Goal: Task Accomplishment & Management: Use online tool/utility

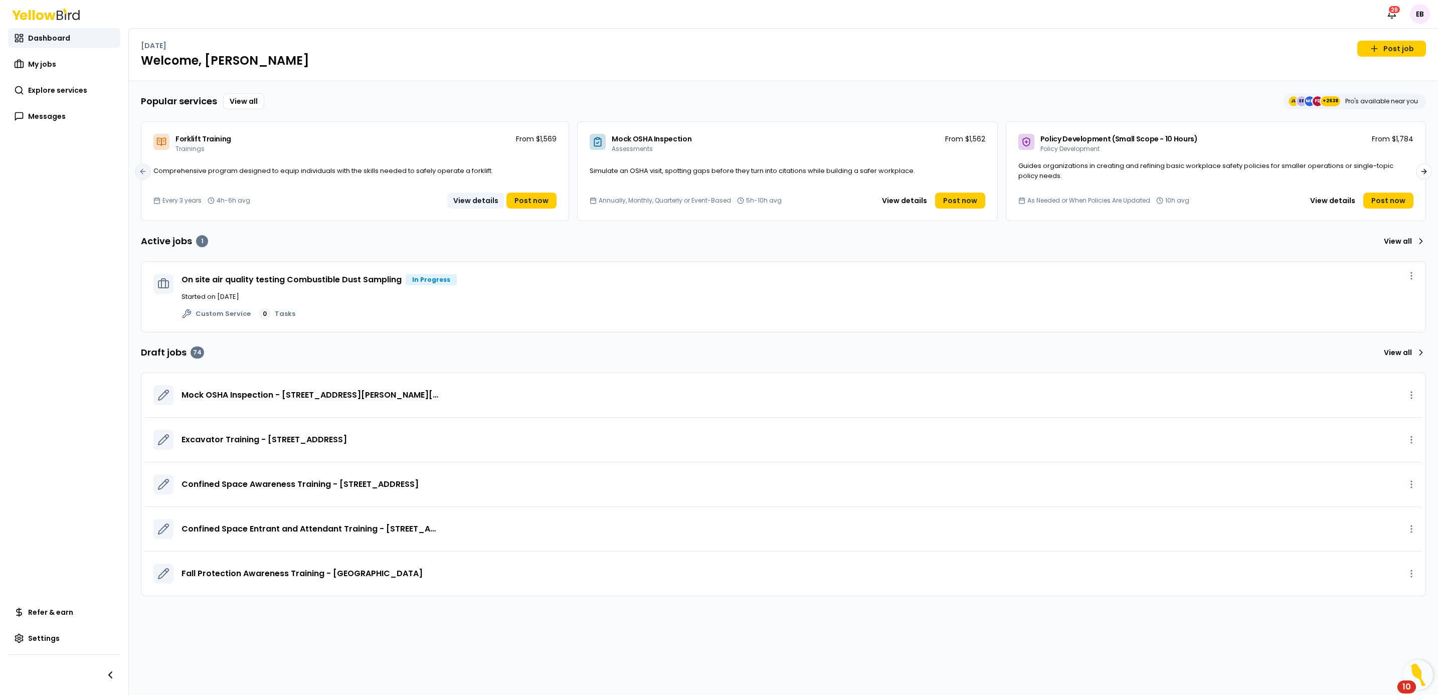
drag, startPoint x: 58, startPoint y: 86, endPoint x: 501, endPoint y: 196, distance: 456.8
click at [58, 86] on span "Explore services" at bounding box center [57, 90] width 59 height 10
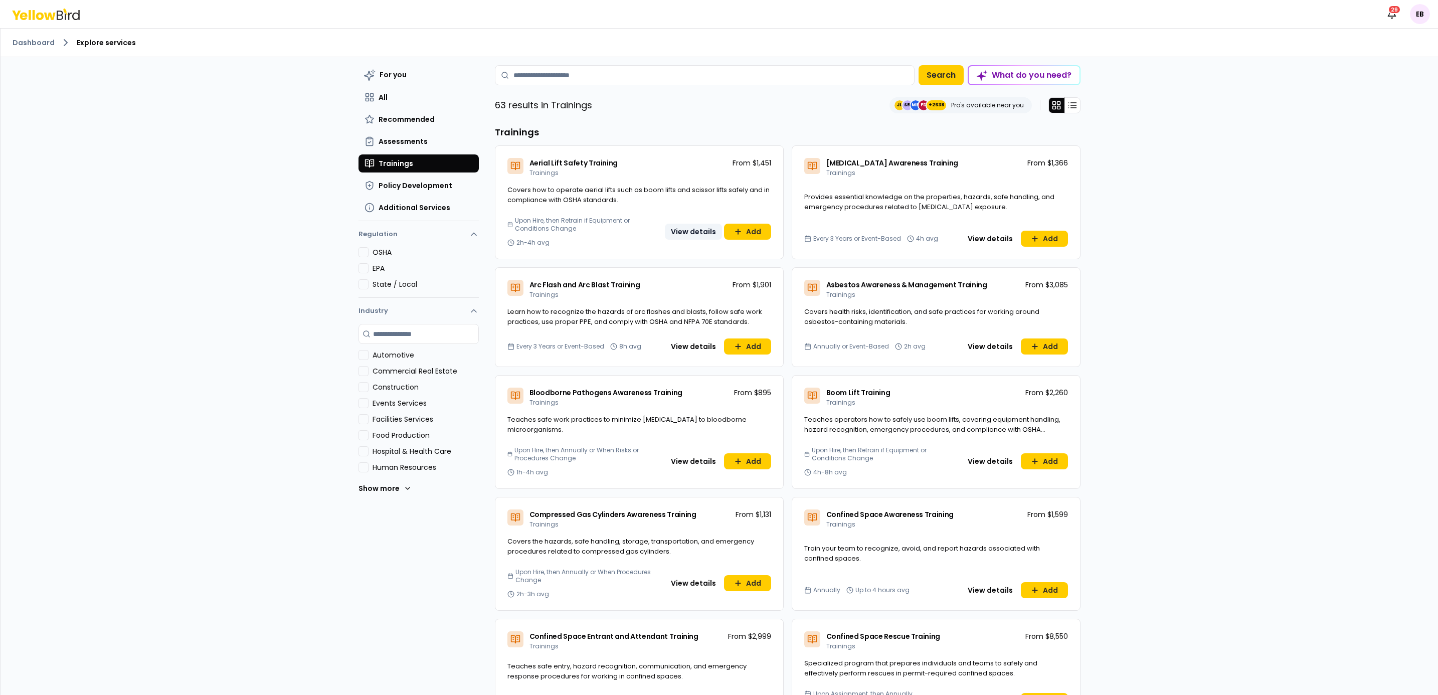
click at [691, 229] on button "View details" at bounding box center [693, 232] width 57 height 16
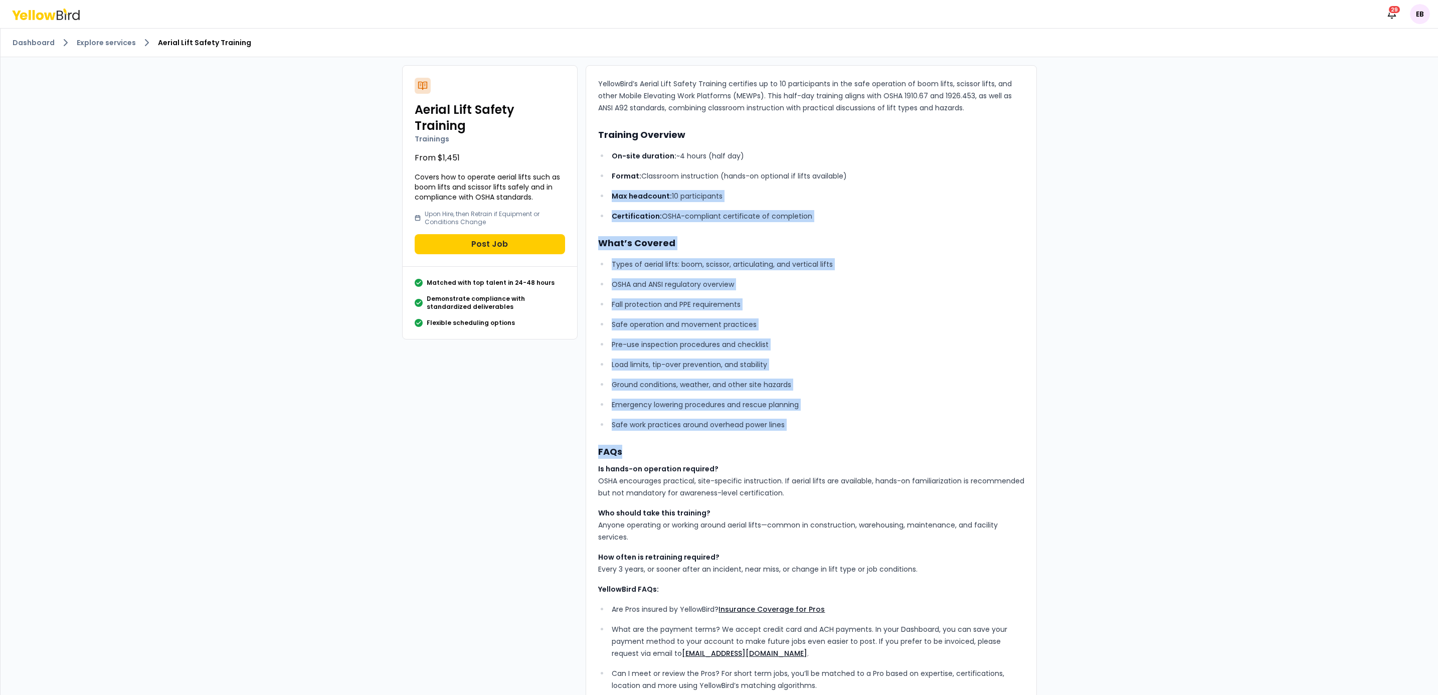
drag, startPoint x: 746, startPoint y: 184, endPoint x: 831, endPoint y: 450, distance: 279.0
click at [831, 450] on div "YellowBird’s Aerial Lift Safety Training certifies up to 10 participants in the…" at bounding box center [811, 407] width 426 height 658
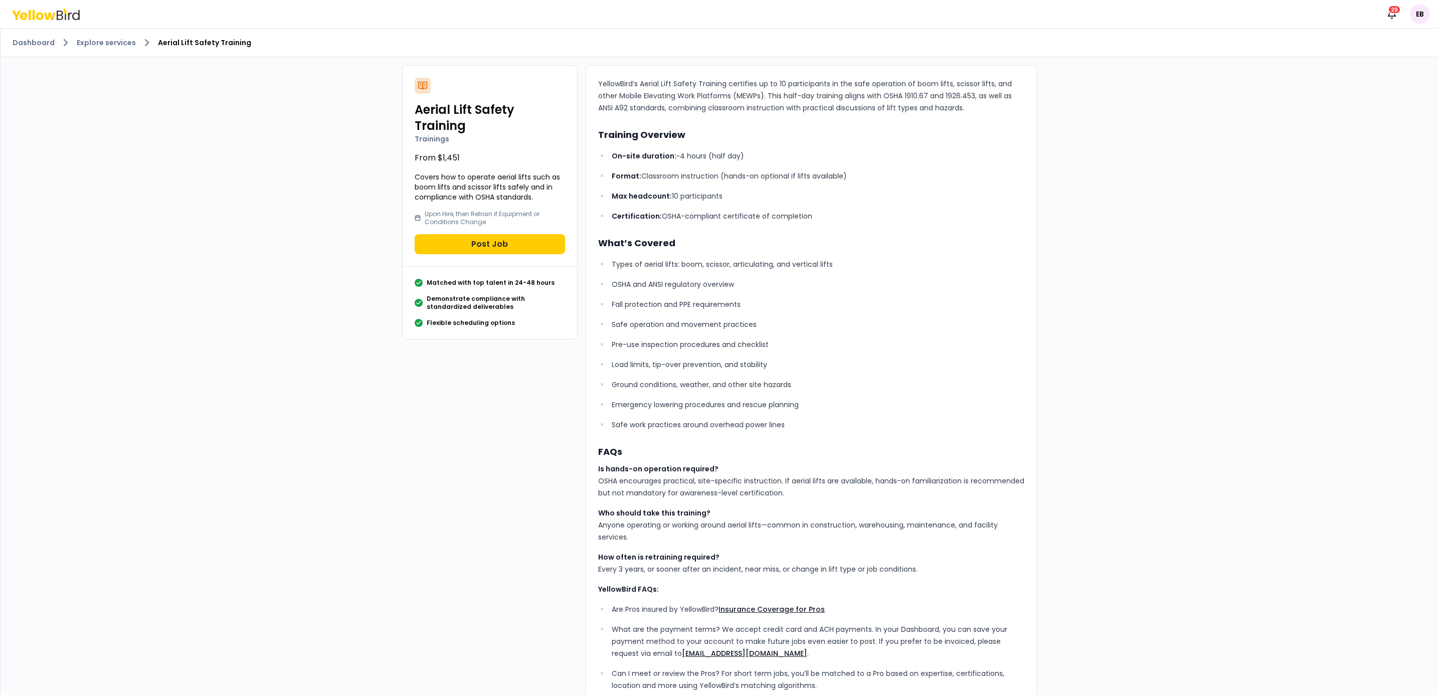
drag, startPoint x: 831, startPoint y: 450, endPoint x: 700, endPoint y: 563, distance: 173.2
click at [819, 470] on p "Is hands-on operation required? OSHA encourages practical, site-specific instru…" at bounding box center [811, 481] width 426 height 36
